Goal: Information Seeking & Learning: Check status

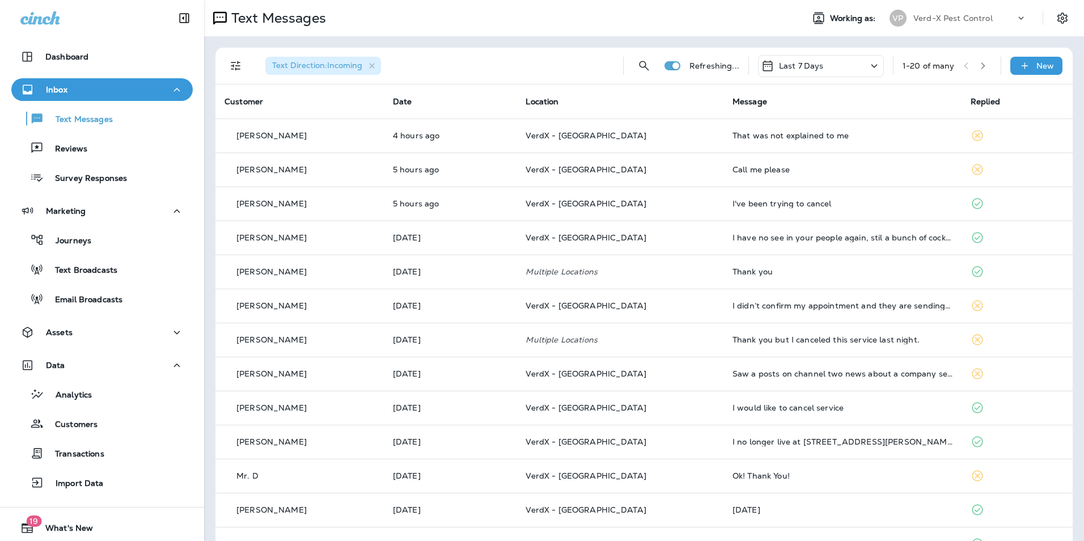
scroll to position [32, 0]
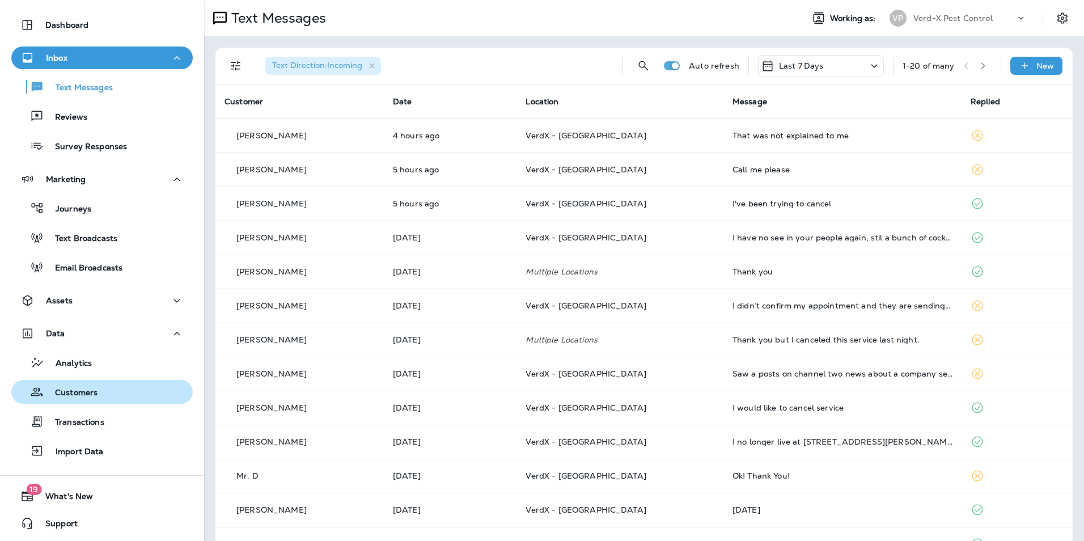
click at [80, 393] on p "Customers" at bounding box center [71, 393] width 54 height 11
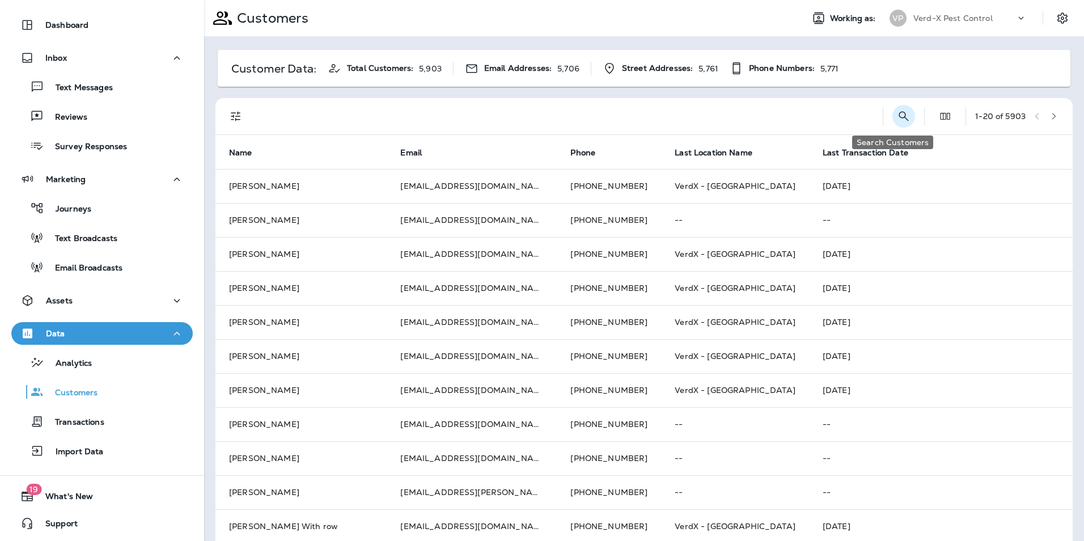
click at [897, 114] on icon "Search Customers" at bounding box center [904, 116] width 14 height 14
type input "**********"
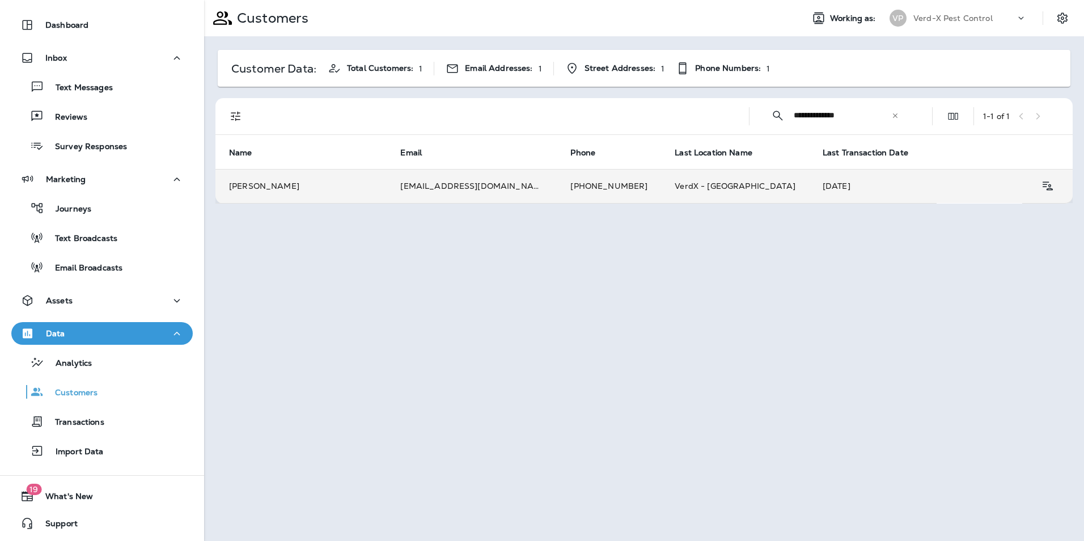
click at [425, 186] on td "[EMAIL_ADDRESS][DOMAIN_NAME]" at bounding box center [472, 186] width 170 height 34
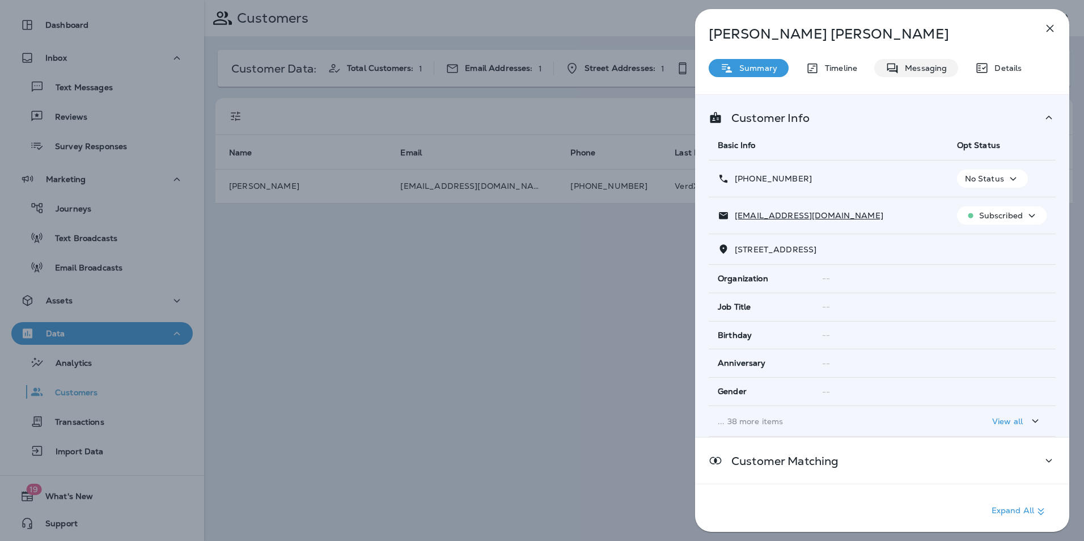
click at [926, 74] on div "Messaging" at bounding box center [916, 68] width 84 height 18
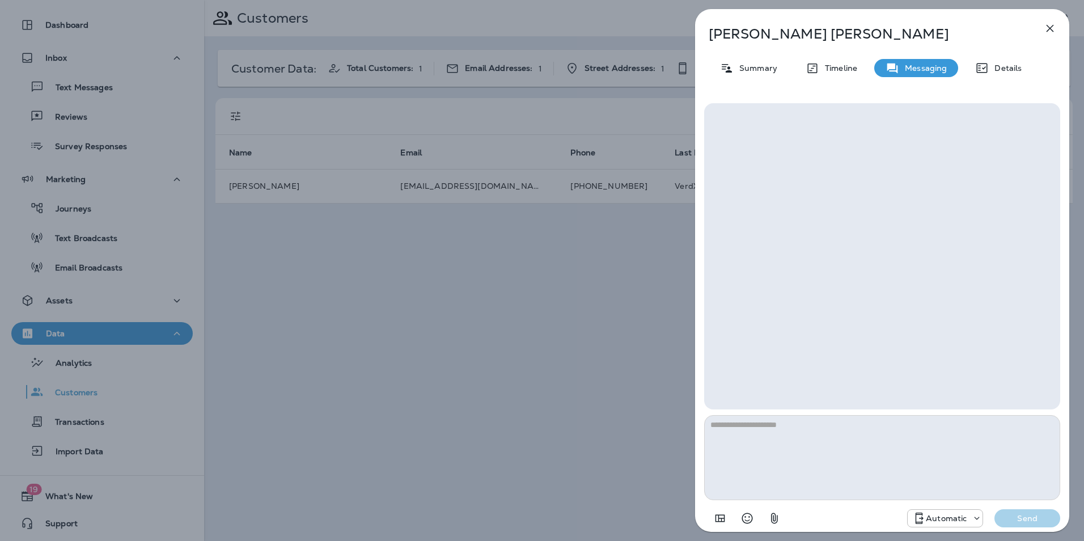
click at [1048, 28] on icon "button" at bounding box center [1050, 29] width 14 height 14
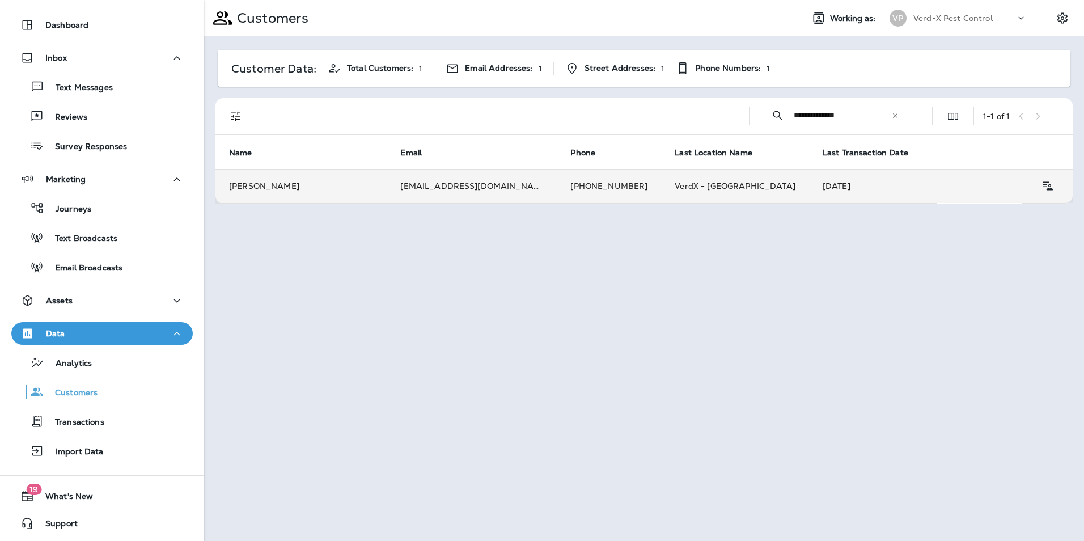
click at [336, 187] on td "[PERSON_NAME]" at bounding box center [300, 186] width 171 height 34
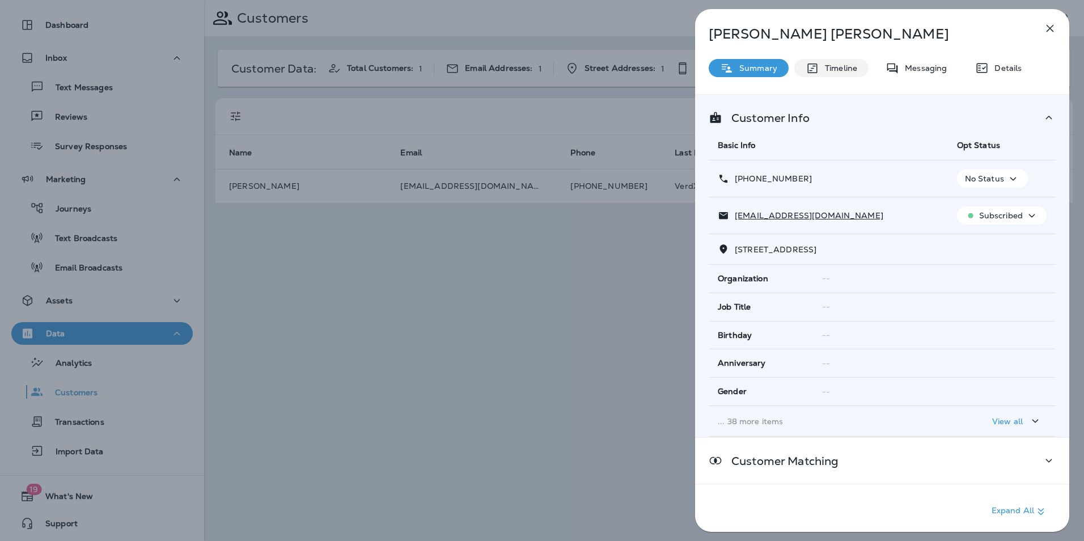
click at [827, 61] on div "Timeline" at bounding box center [831, 68] width 74 height 18
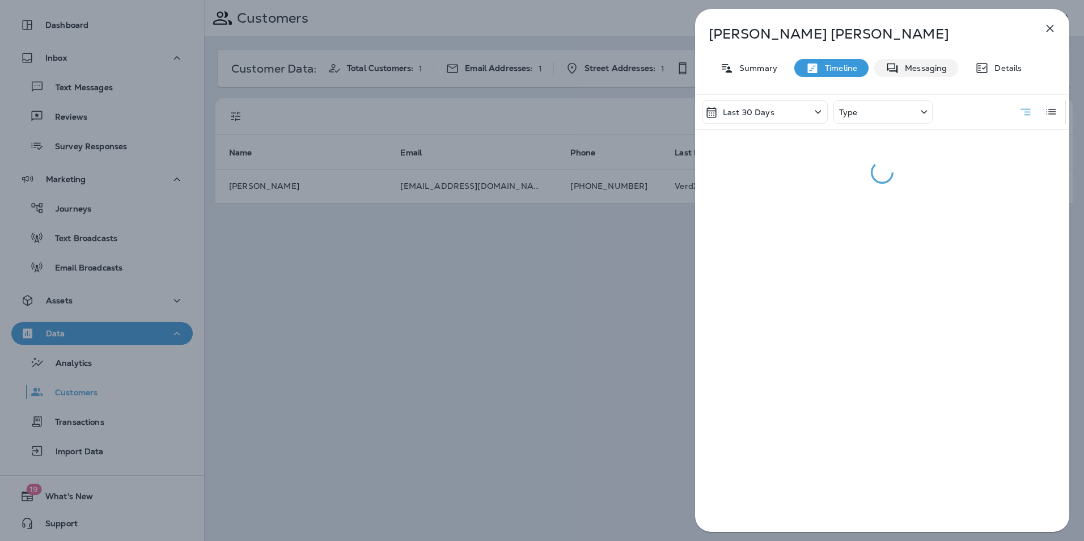
click at [919, 70] on p "Messaging" at bounding box center [923, 67] width 48 height 9
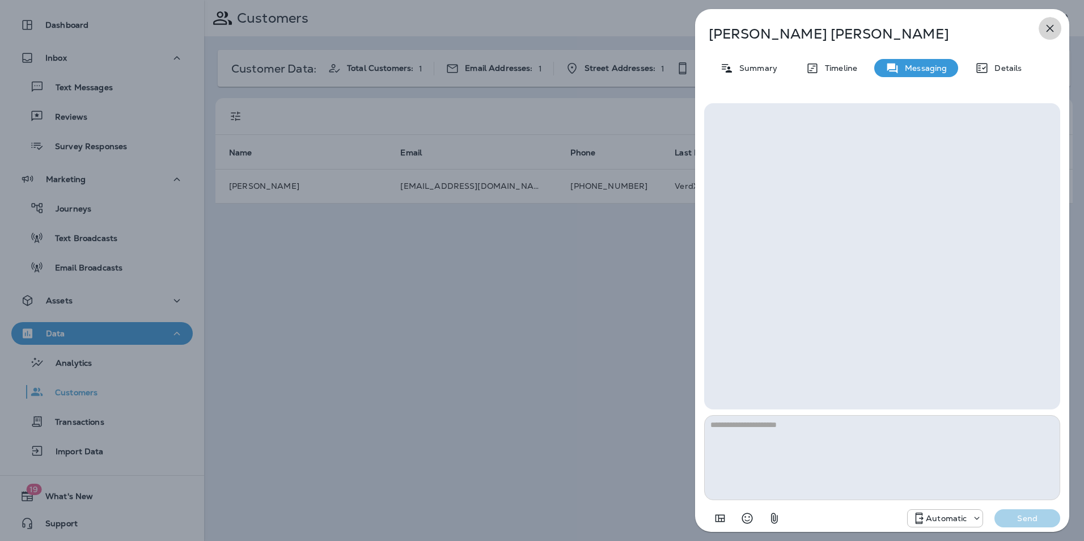
click at [1055, 20] on button "button" at bounding box center [1050, 28] width 23 height 23
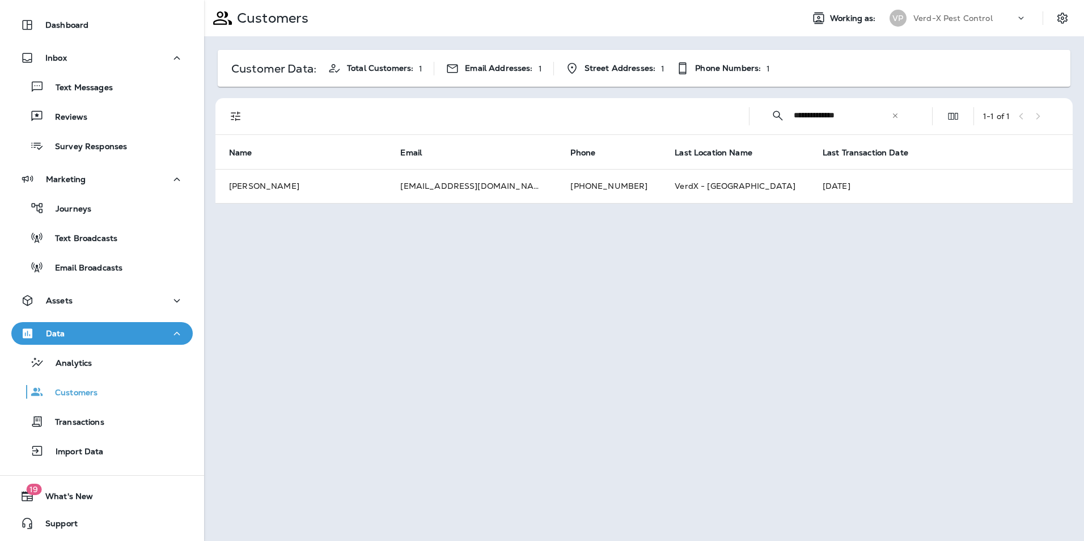
click at [414, 232] on div "**********" at bounding box center [644, 270] width 880 height 541
